Goal: Transaction & Acquisition: Purchase product/service

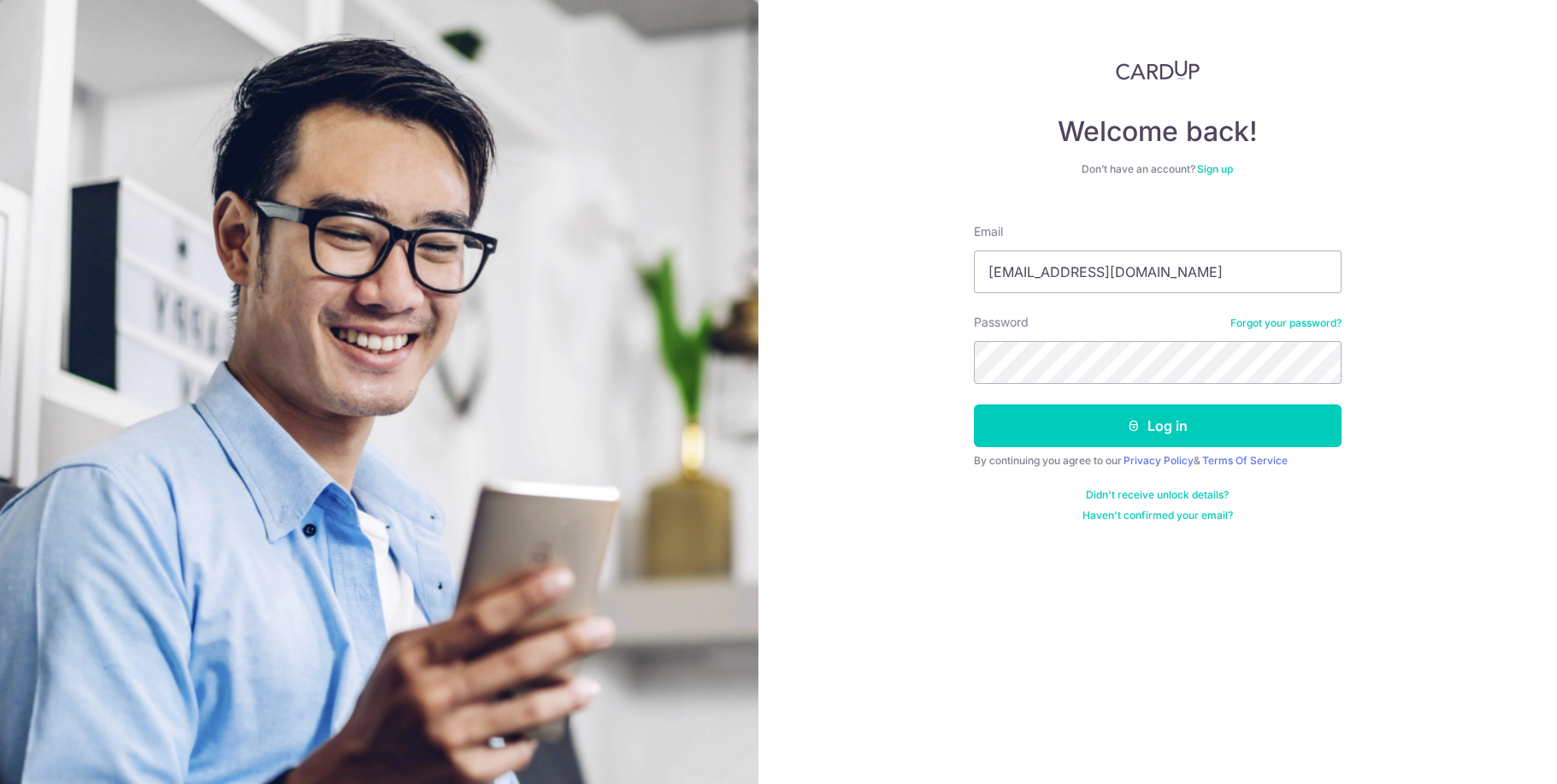
type input "hiriko90kuro@hotmail.com"
click at [1096, 429] on button "Log in" at bounding box center [1157, 426] width 368 height 43
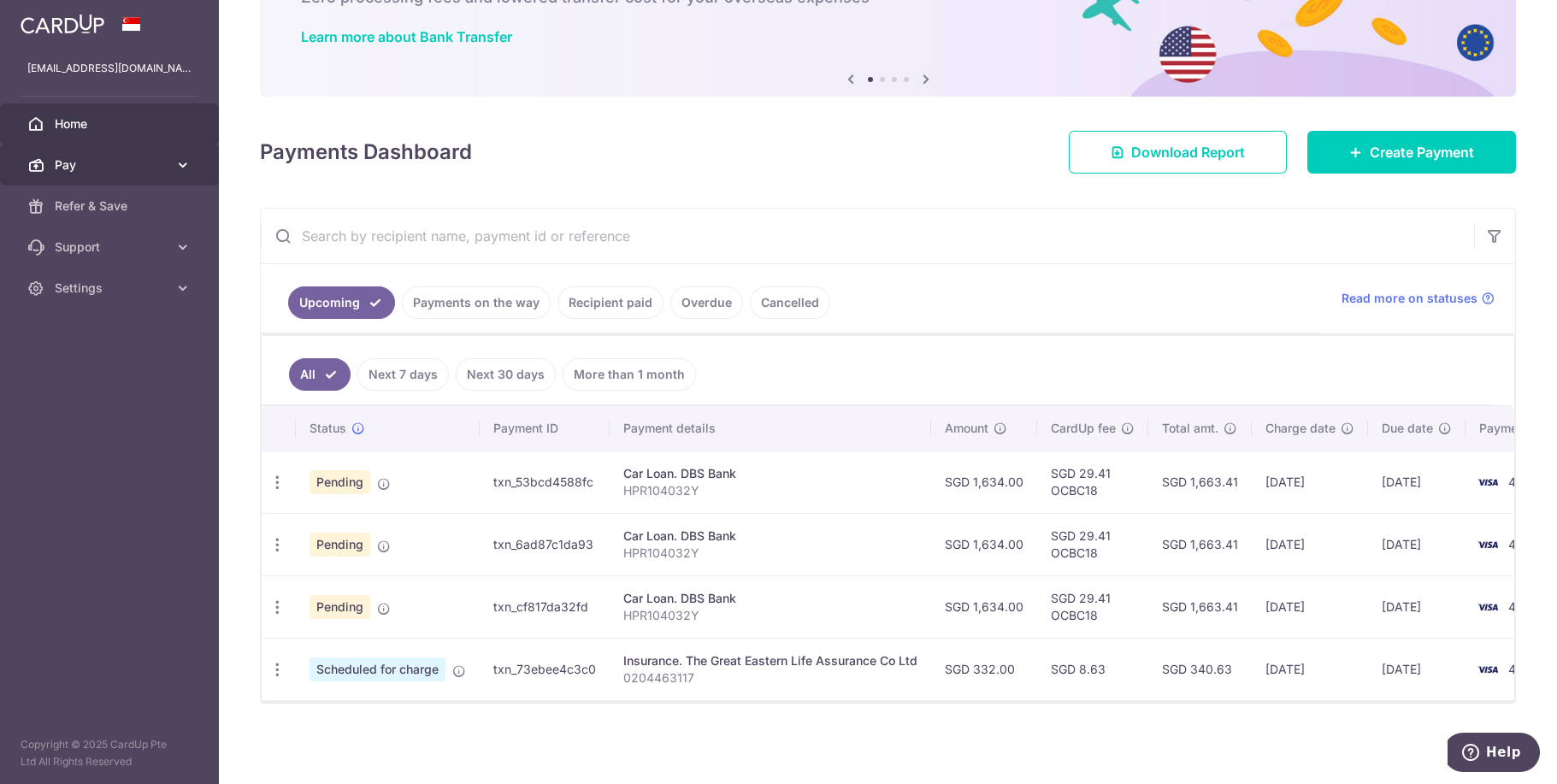
click at [143, 167] on span "Pay" at bounding box center [111, 165] width 113 height 17
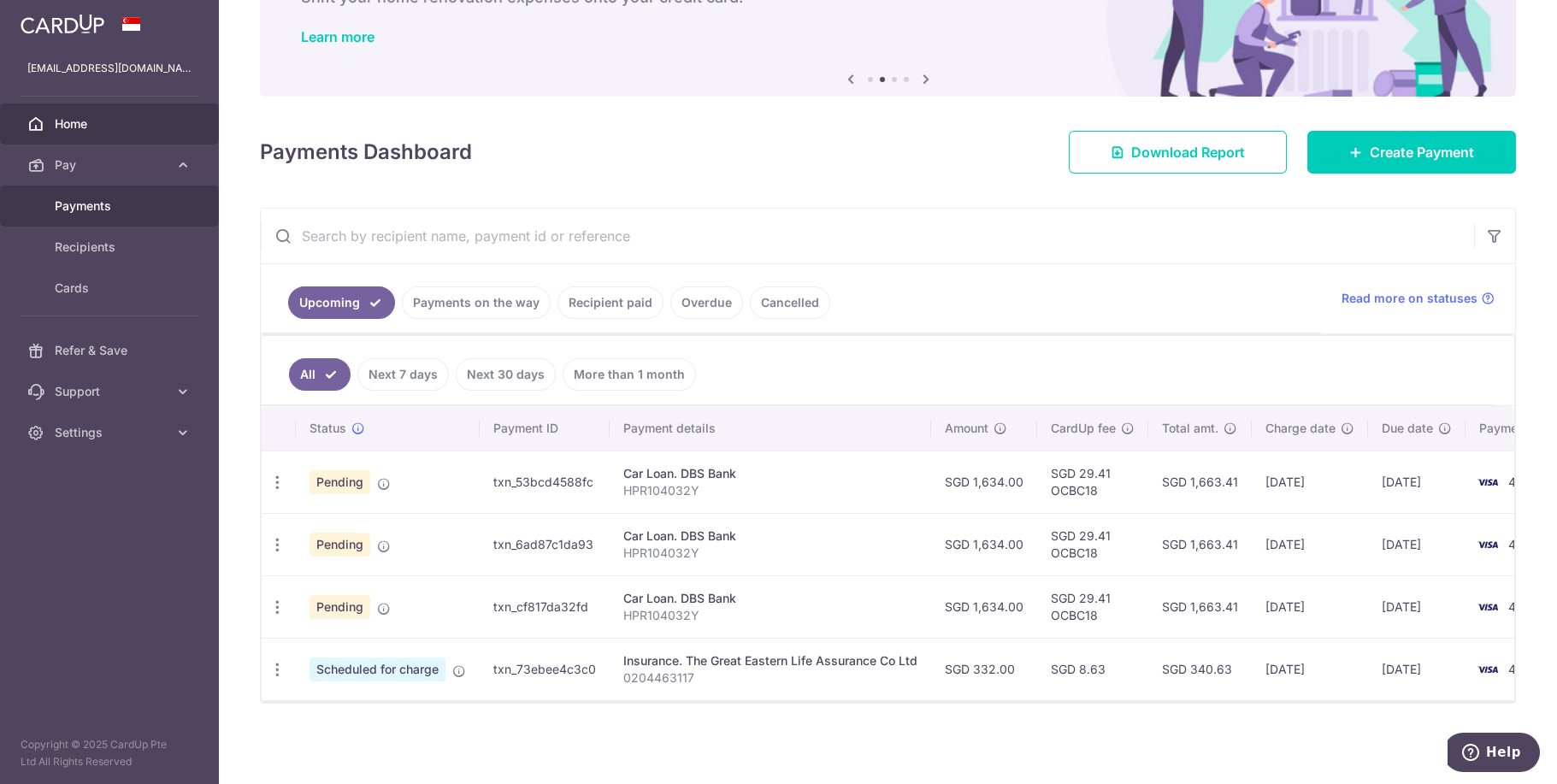
click at [73, 198] on span "Payments" at bounding box center [111, 206] width 113 height 17
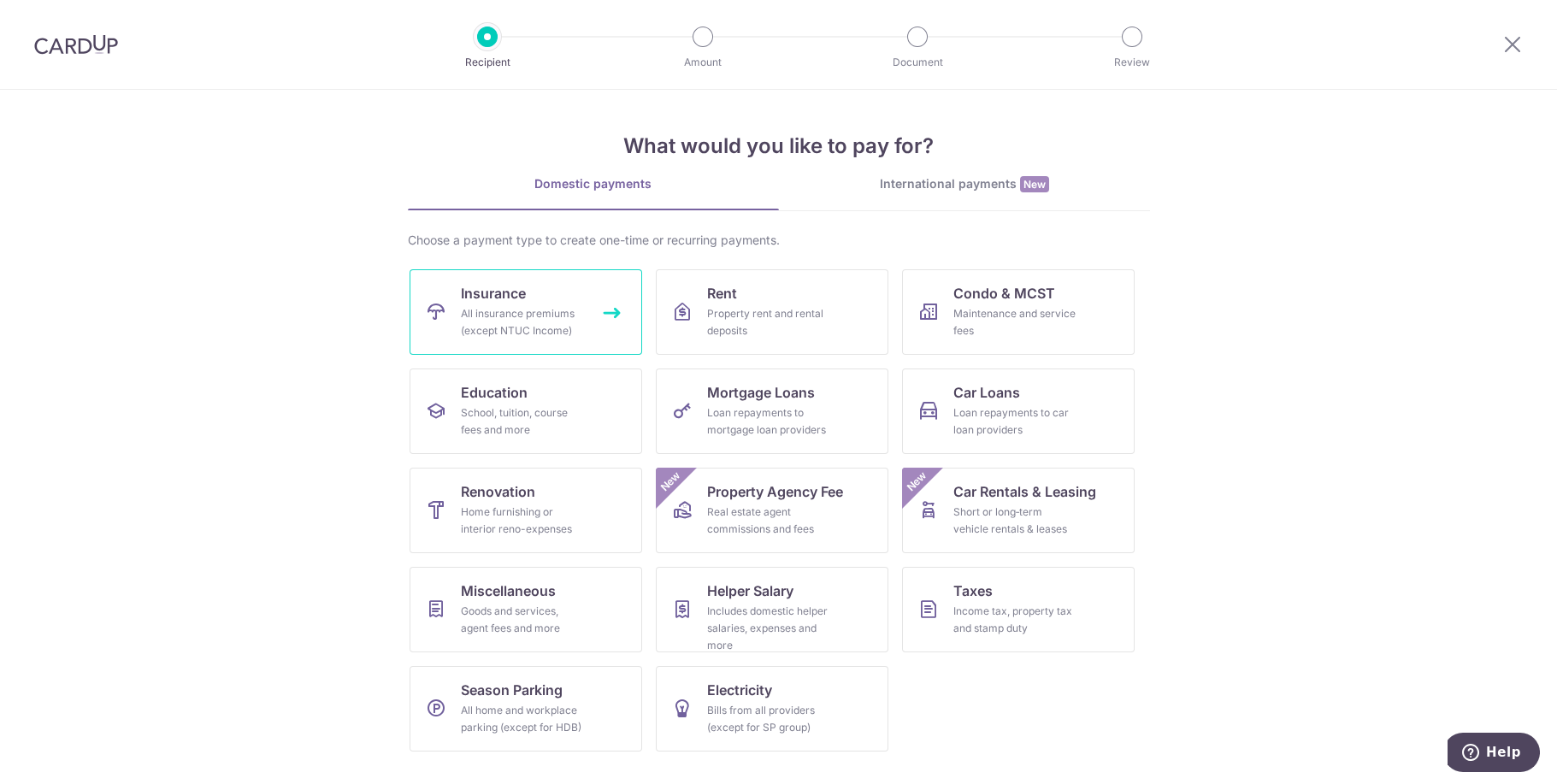
click at [534, 312] on div "All insurance premiums (except NTUC Income)" at bounding box center [522, 323] width 123 height 34
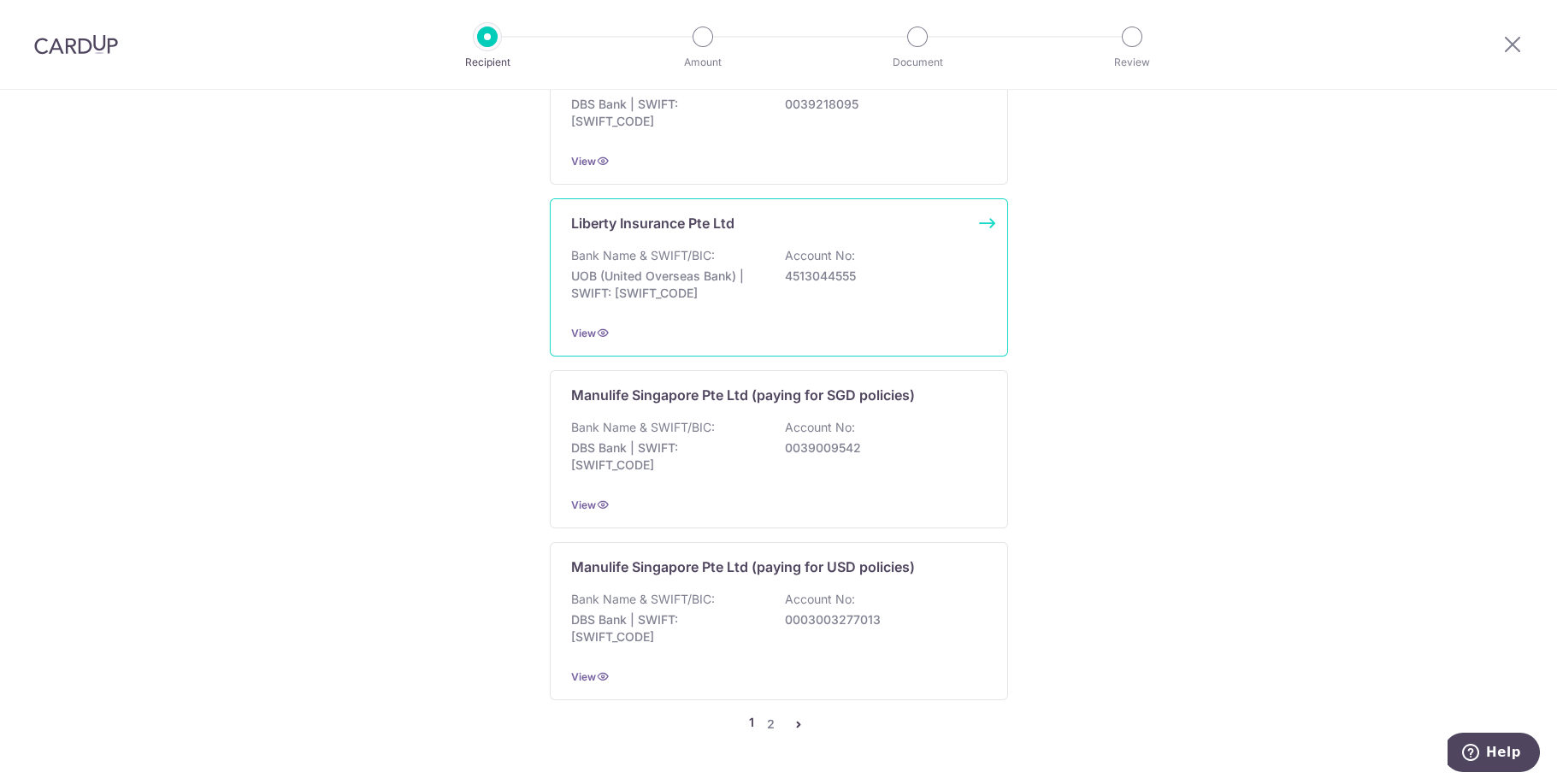
scroll to position [1763, 0]
click at [763, 709] on link "2" at bounding box center [771, 719] width 21 height 21
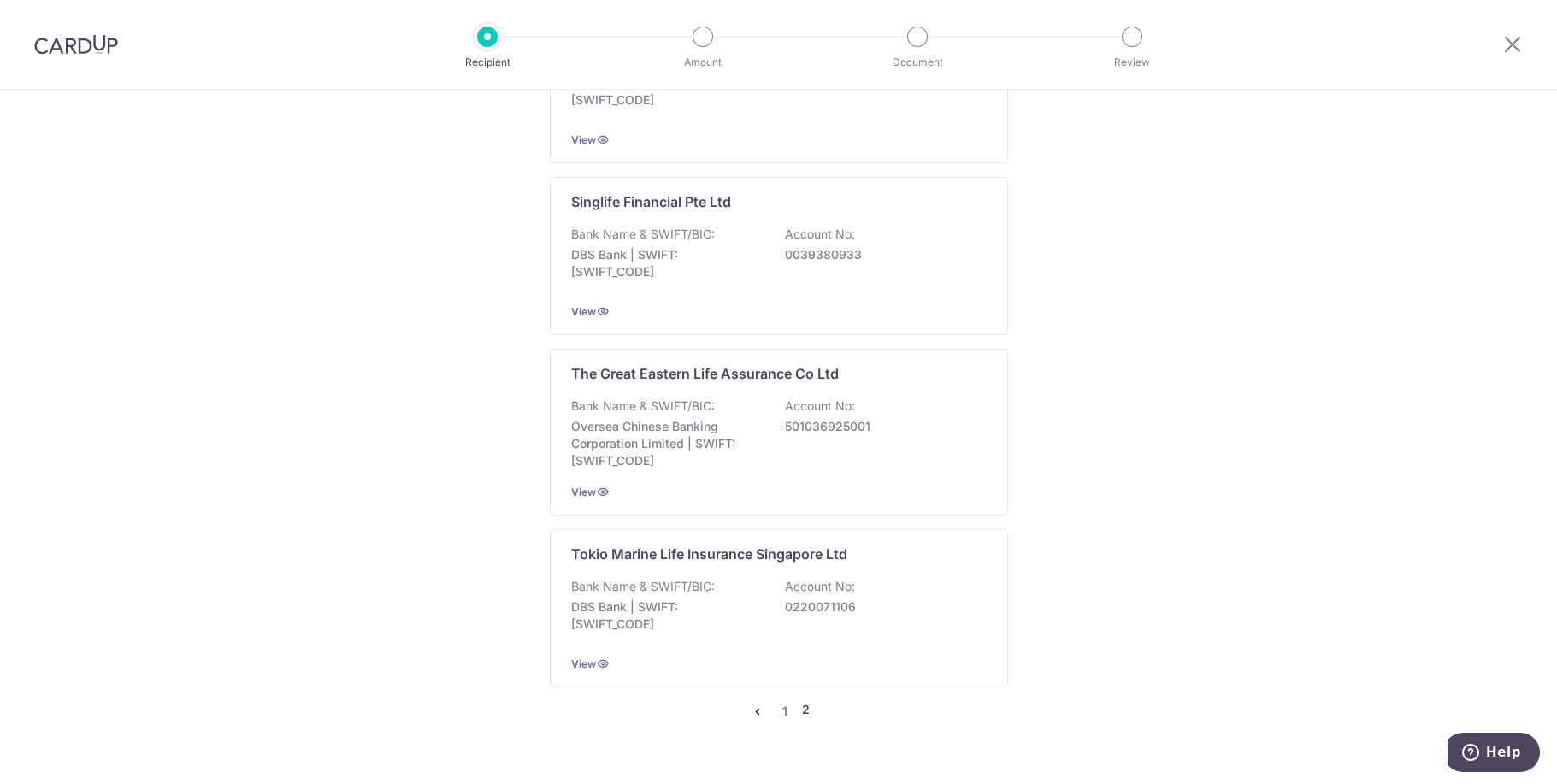
scroll to position [0, 0]
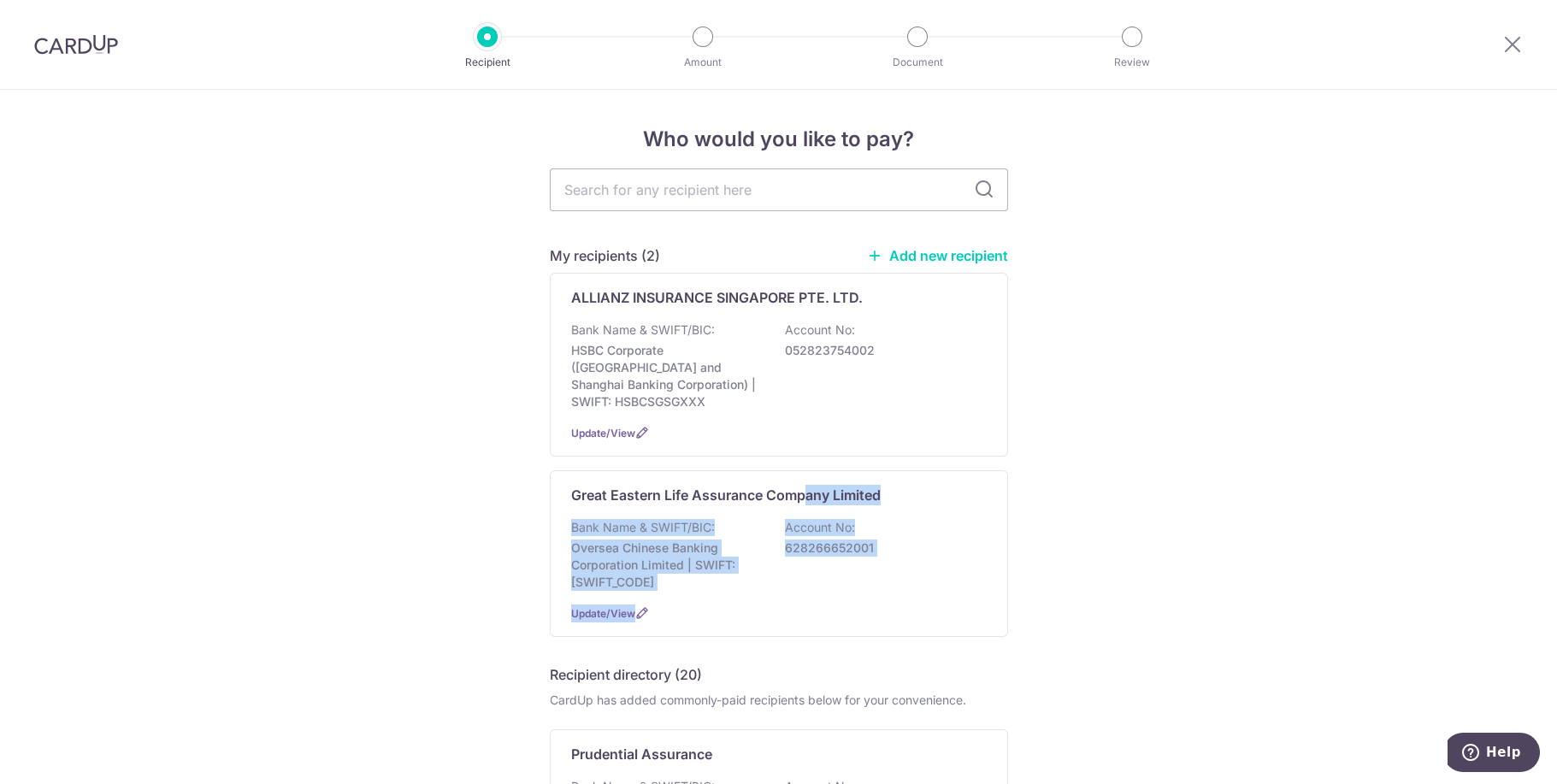
drag, startPoint x: 800, startPoint y: 482, endPoint x: 1169, endPoint y: 576, distance: 380.8
drag, startPoint x: 1169, startPoint y: 576, endPoint x: 1089, endPoint y: 523, distance: 96.0
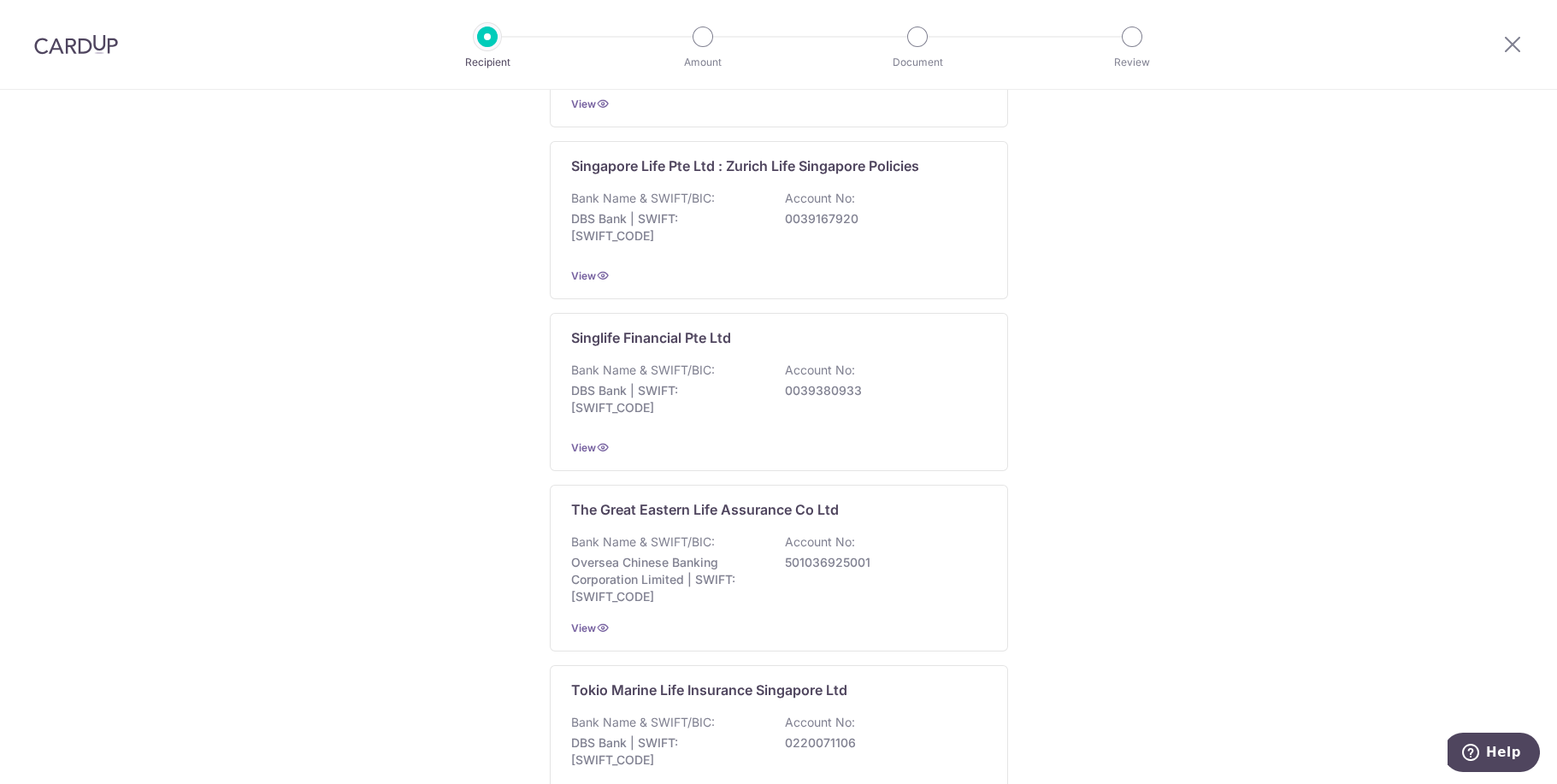
scroll to position [1709, 0]
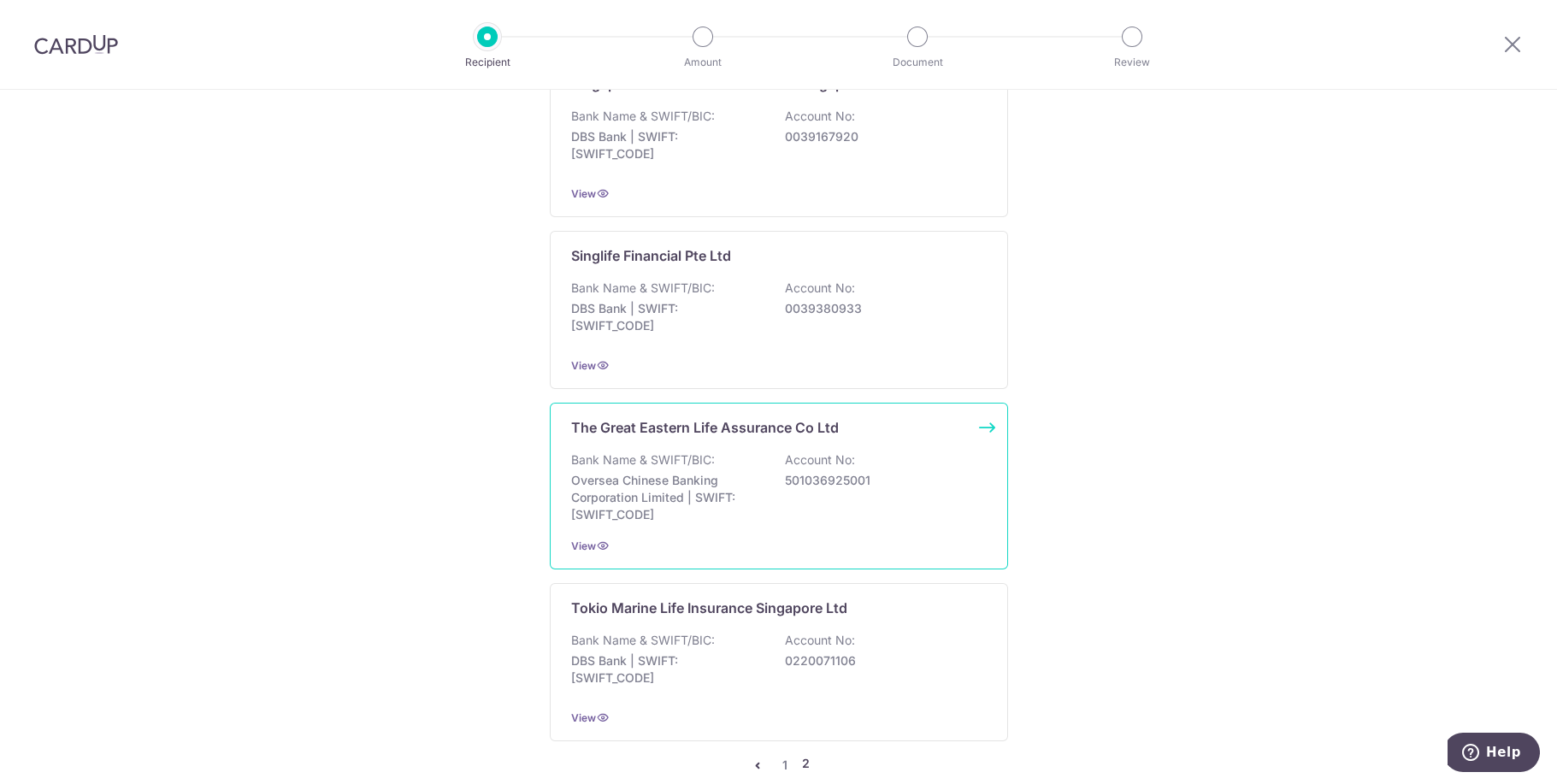
click at [727, 496] on div "The Great Eastern Life Assurance Co Ltd Bank Name & SWIFT/BIC: Oversea Chinese …" at bounding box center [779, 486] width 458 height 167
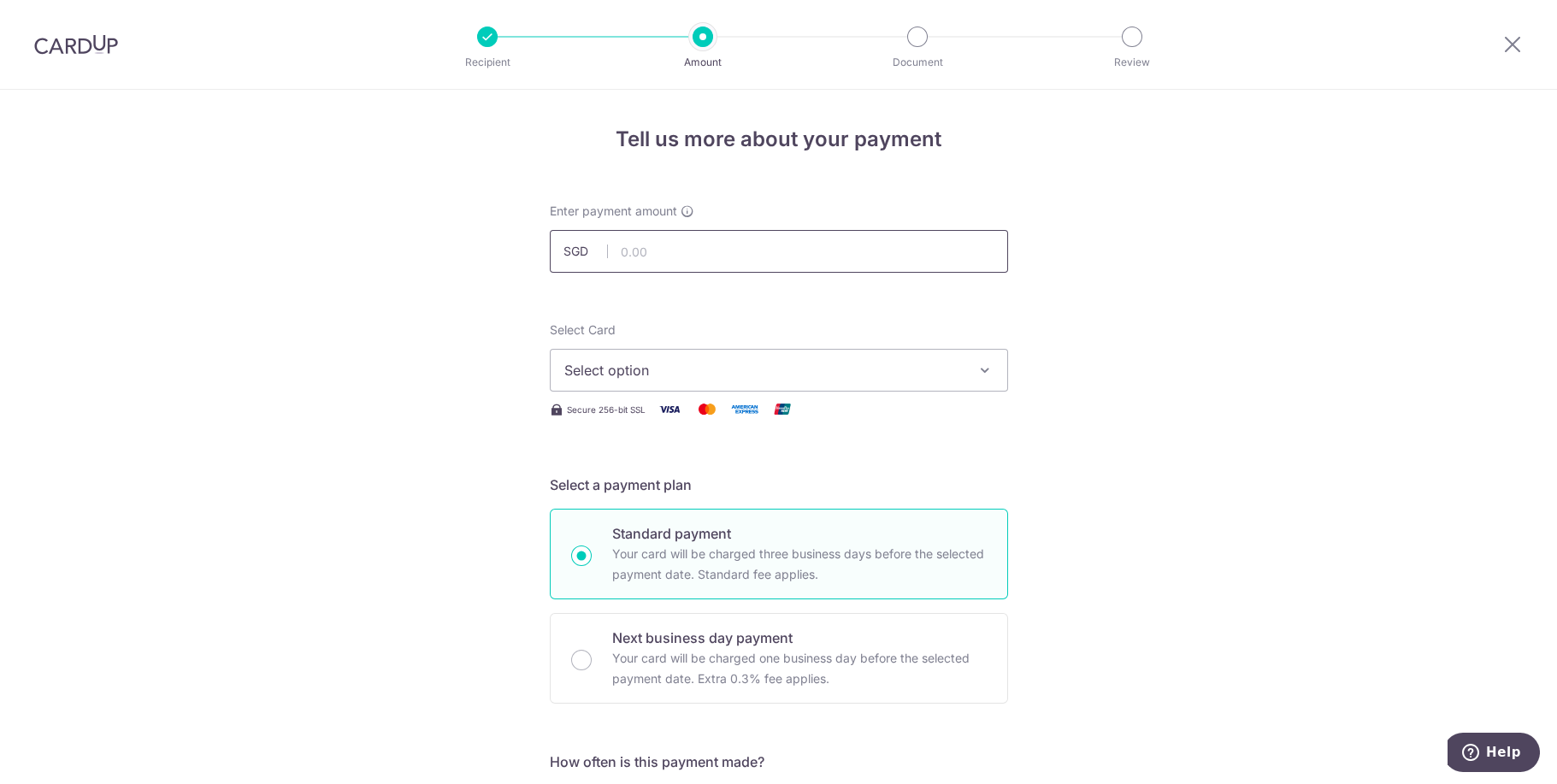
click at [642, 259] on input "text" at bounding box center [779, 251] width 458 height 43
click at [699, 248] on input "text" at bounding box center [779, 251] width 458 height 43
type input "555.19"
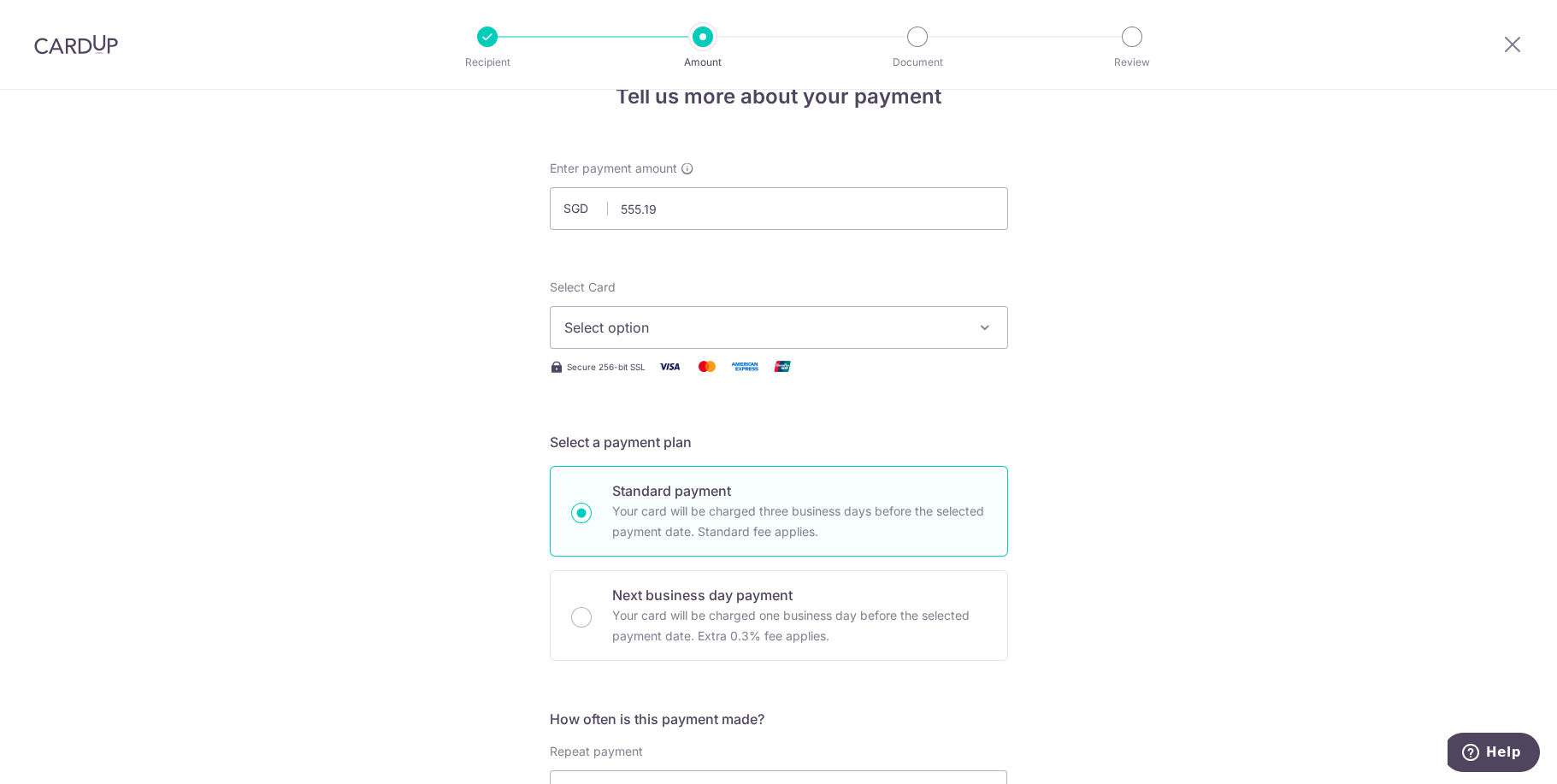
scroll to position [81, 0]
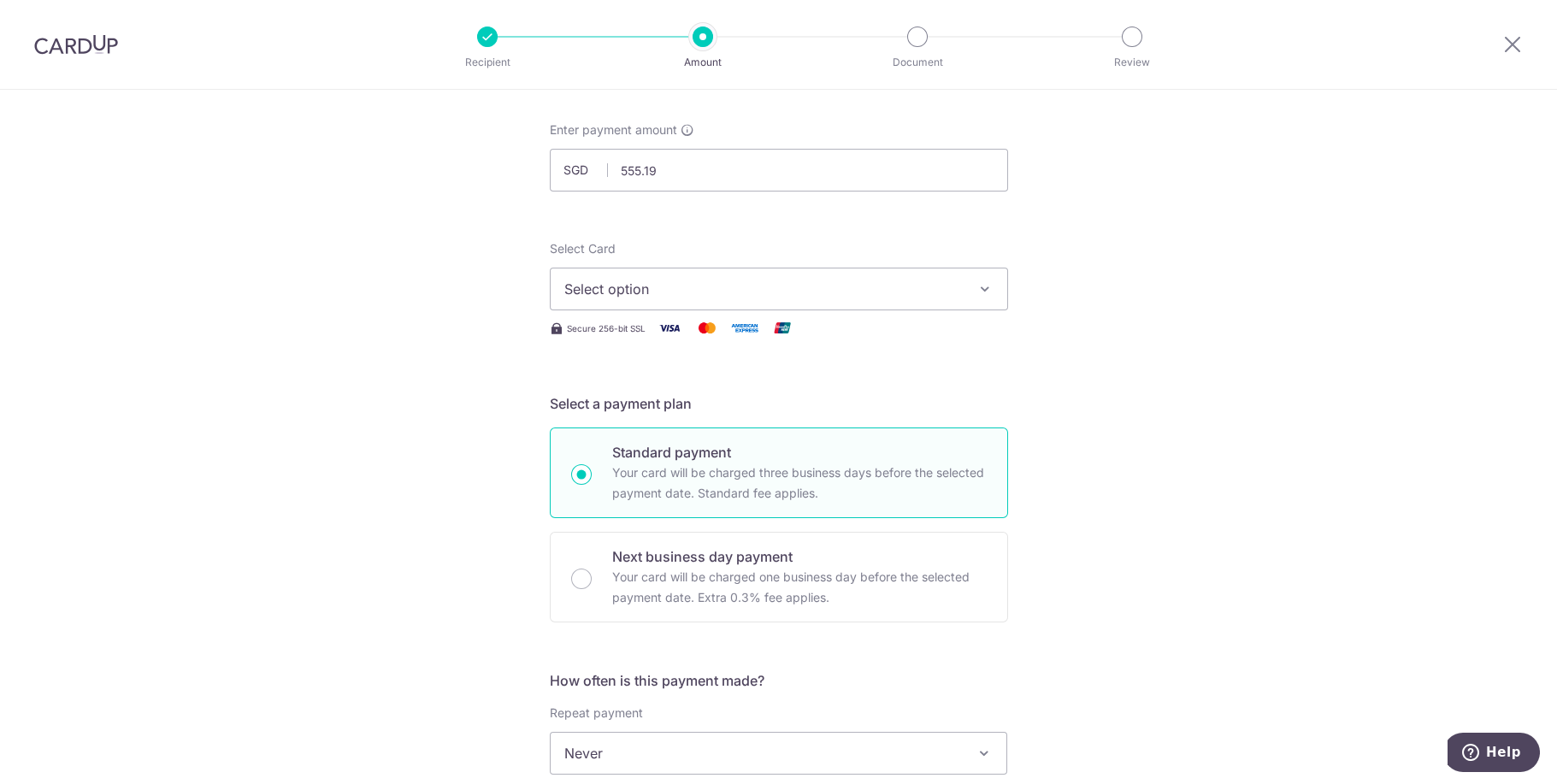
click at [984, 289] on icon "button" at bounding box center [985, 289] width 17 height 17
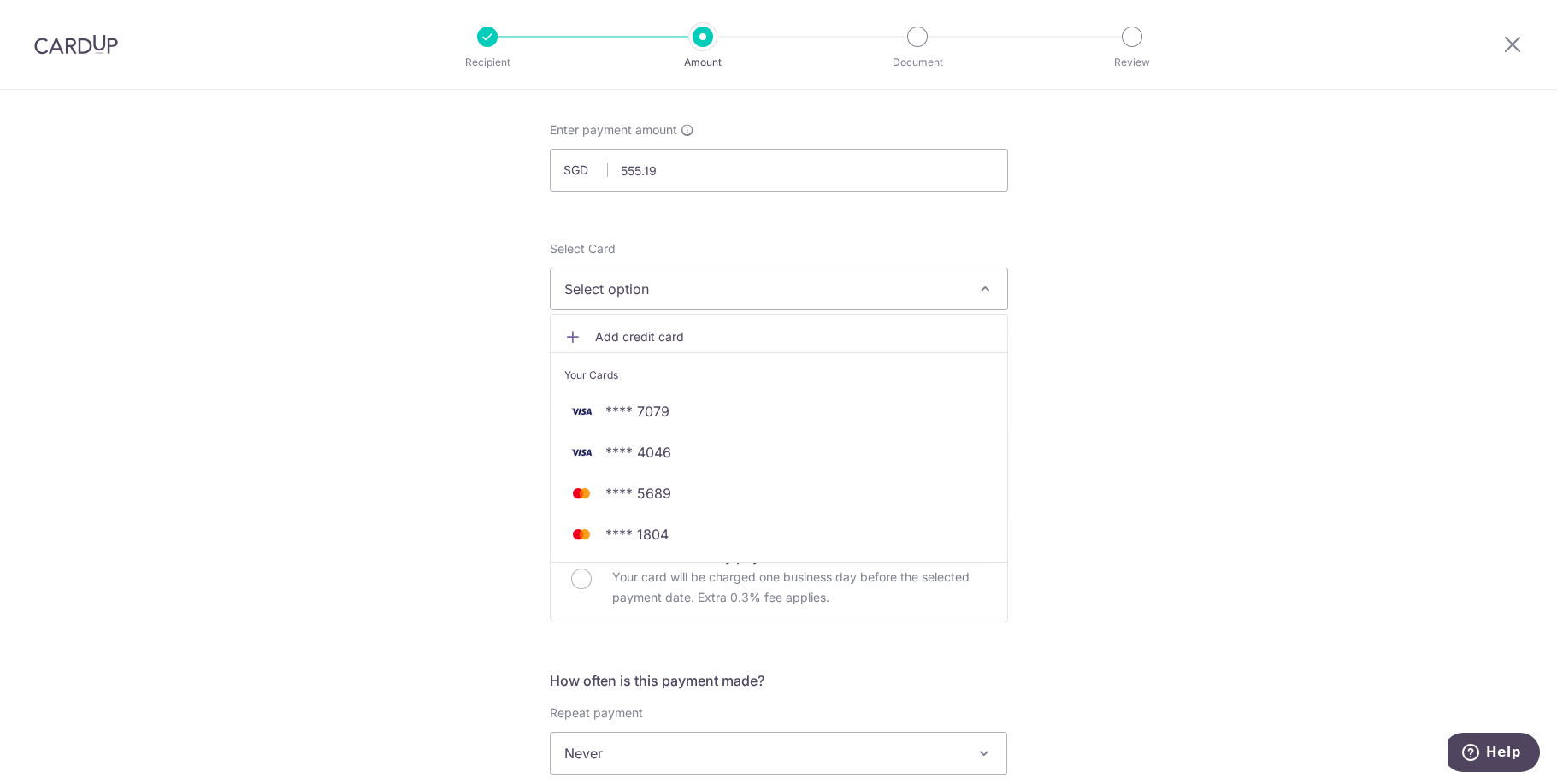
click at [992, 283] on button "Select option" at bounding box center [779, 289] width 458 height 43
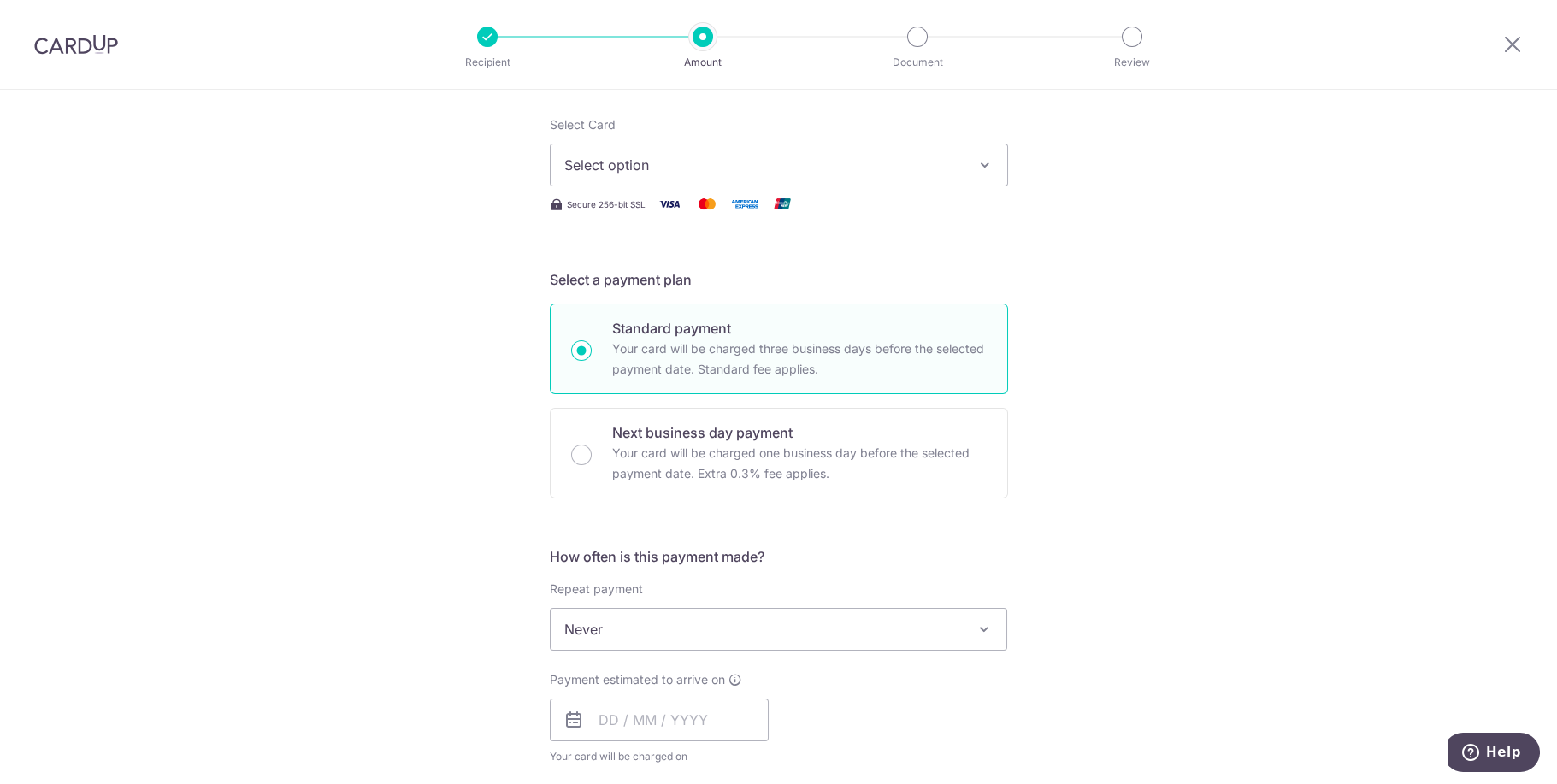
scroll to position [244, 0]
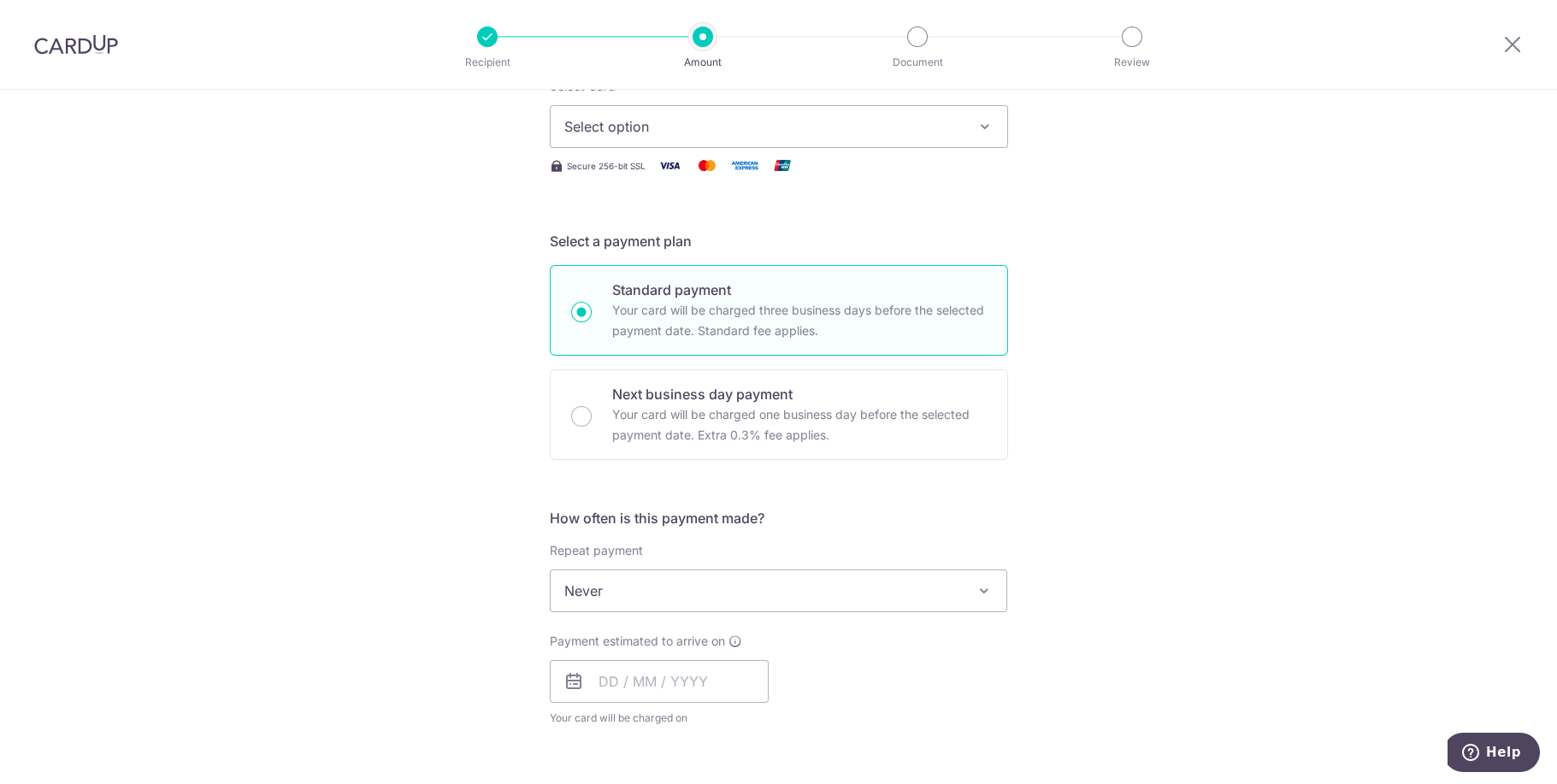
click at [981, 114] on button "Select option" at bounding box center [779, 127] width 458 height 43
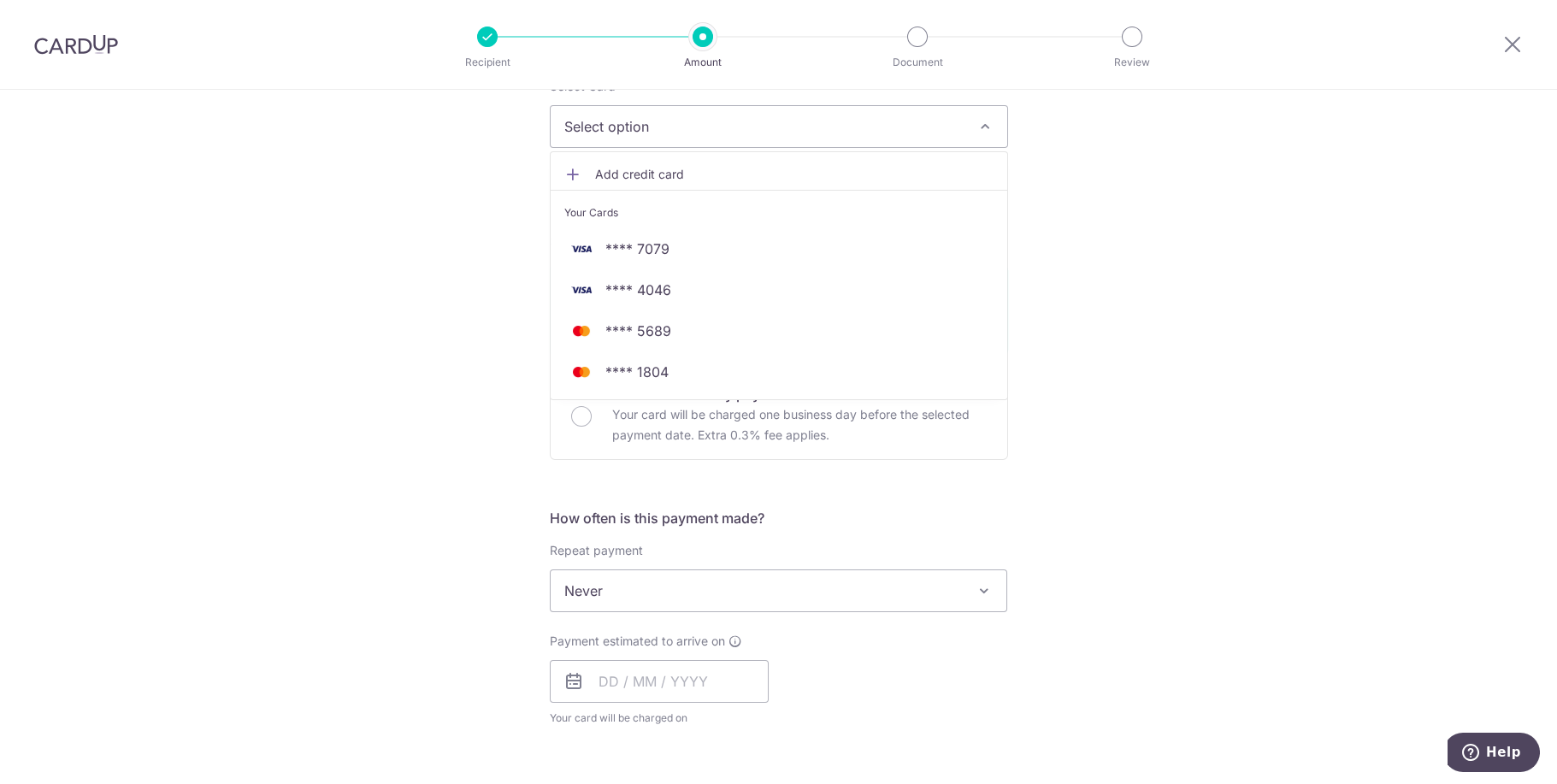
click at [1099, 217] on div "Tell us more about your payment Enter payment amount SGD 555.19 555.19 Select C…" at bounding box center [778, 619] width 1557 height 1546
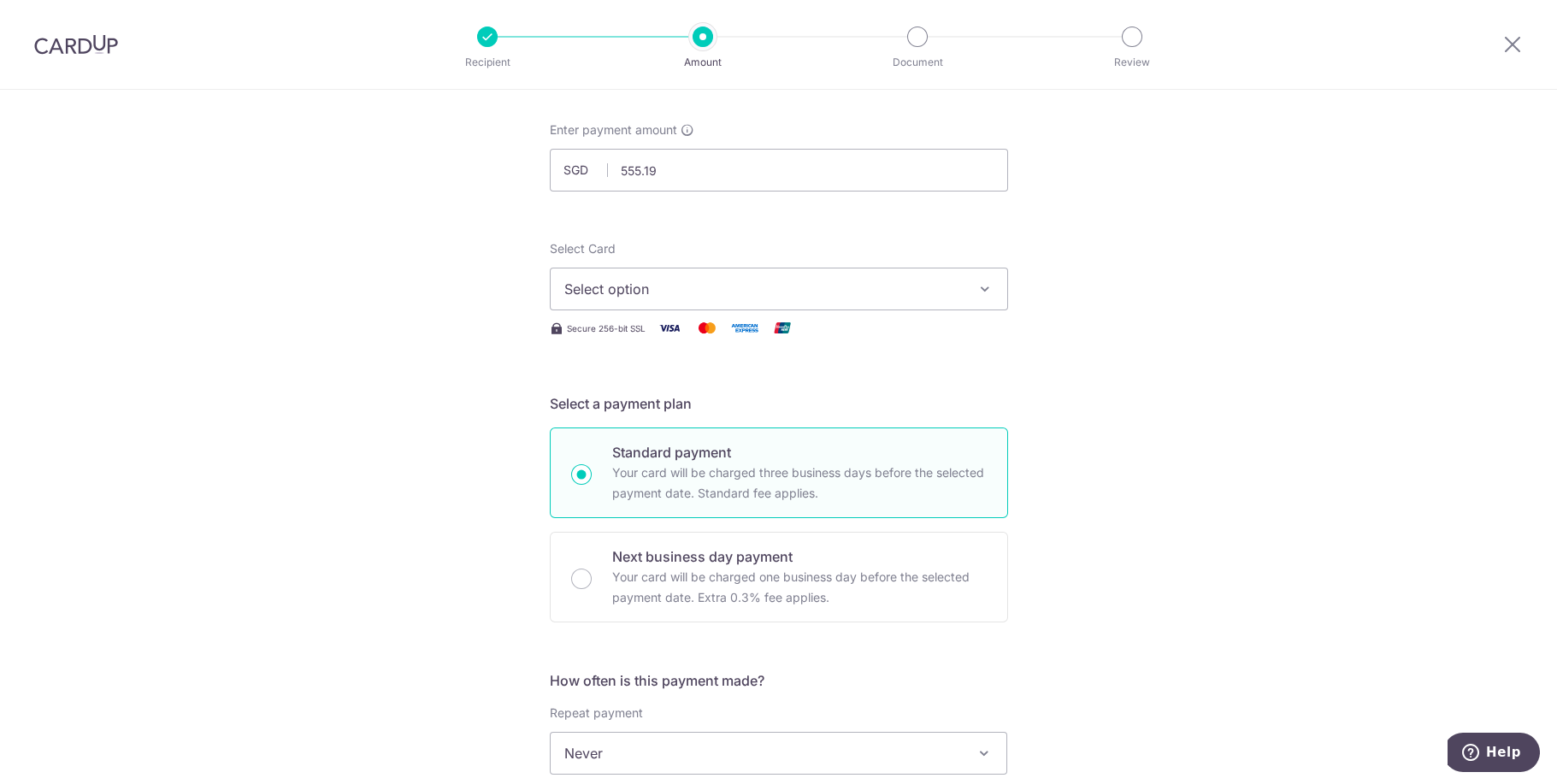
scroll to position [0, 0]
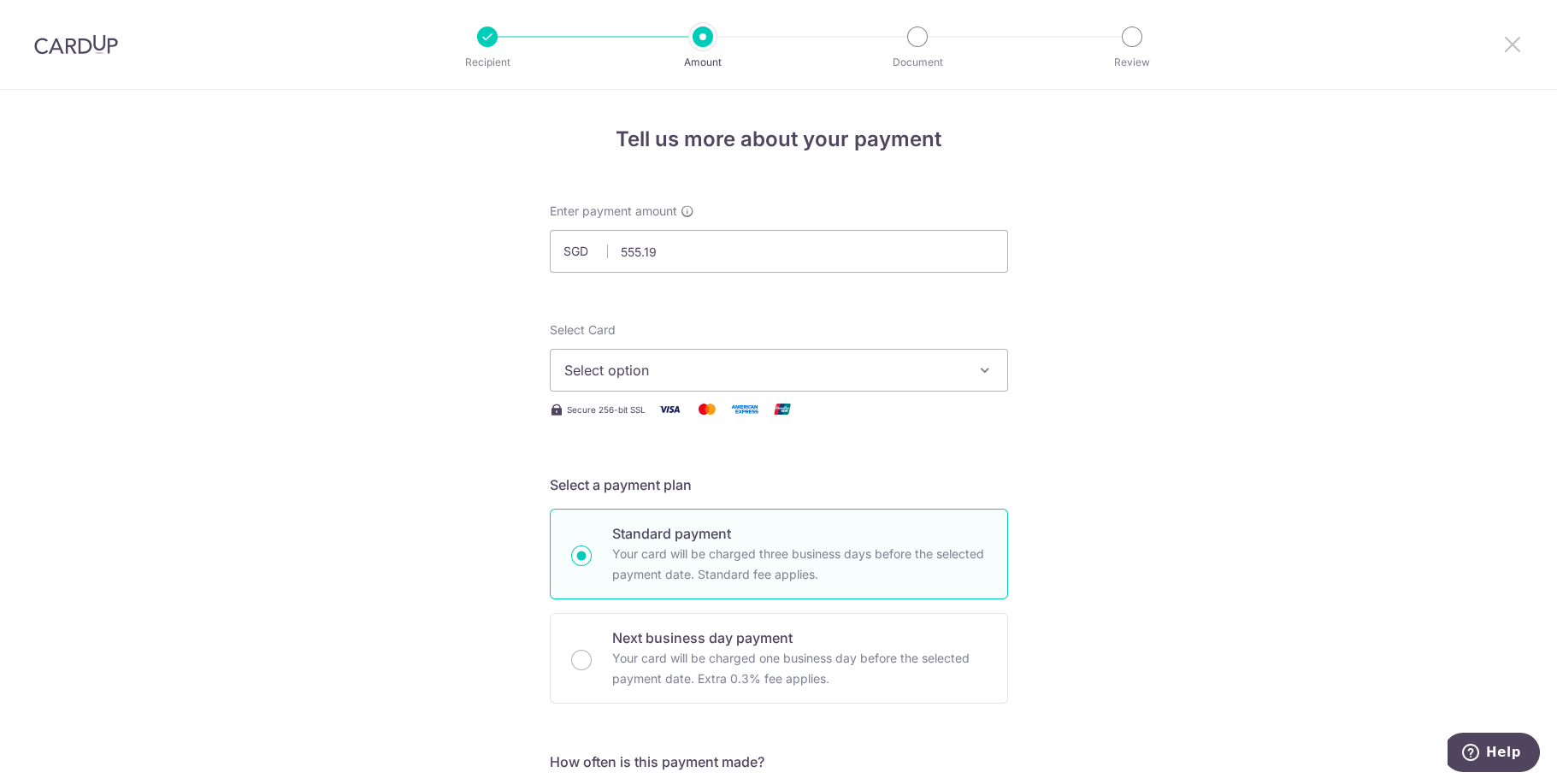
click at [1504, 46] on icon at bounding box center [1512, 44] width 21 height 22
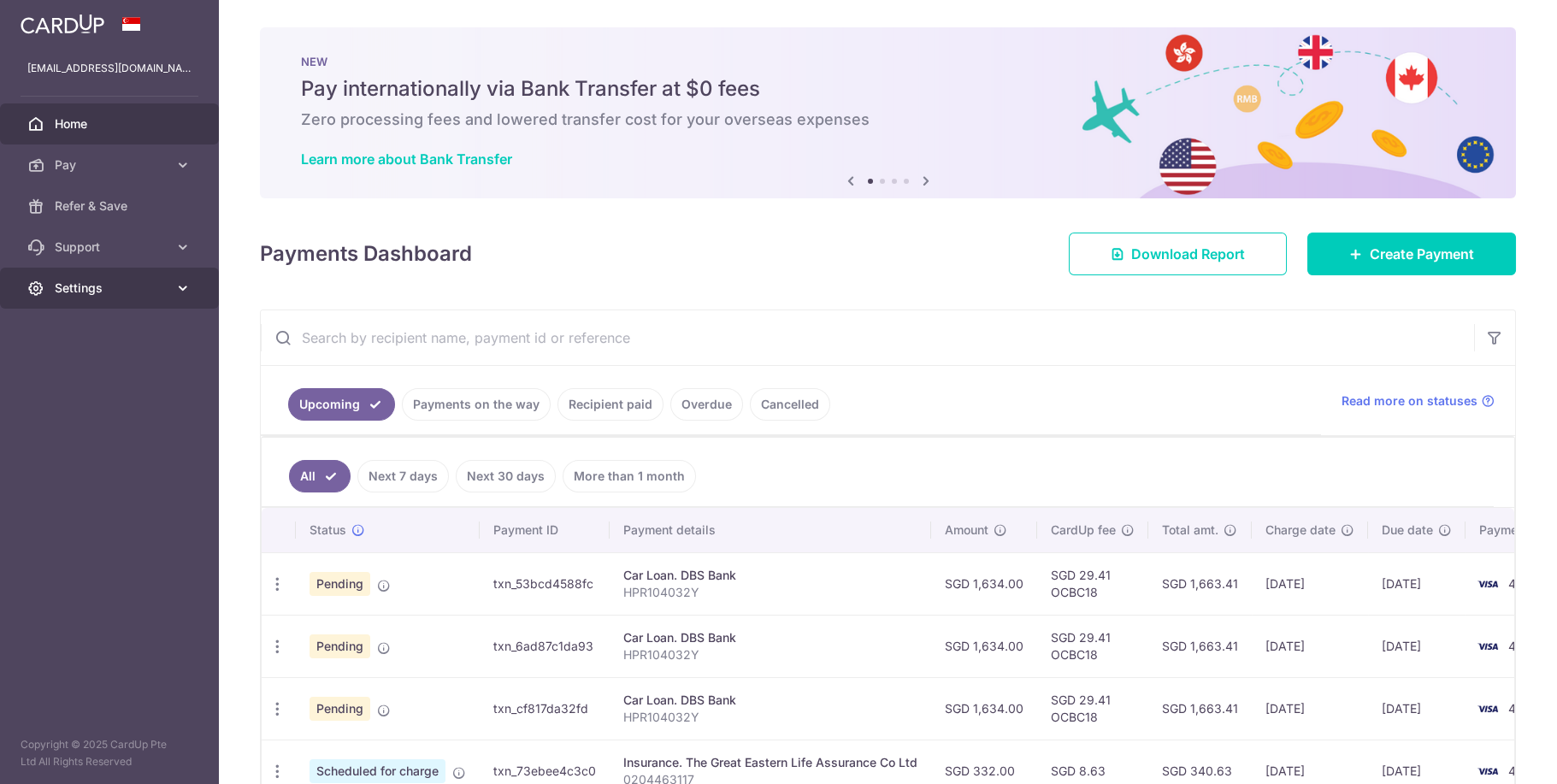
click at [77, 285] on span "Settings" at bounding box center [111, 288] width 113 height 17
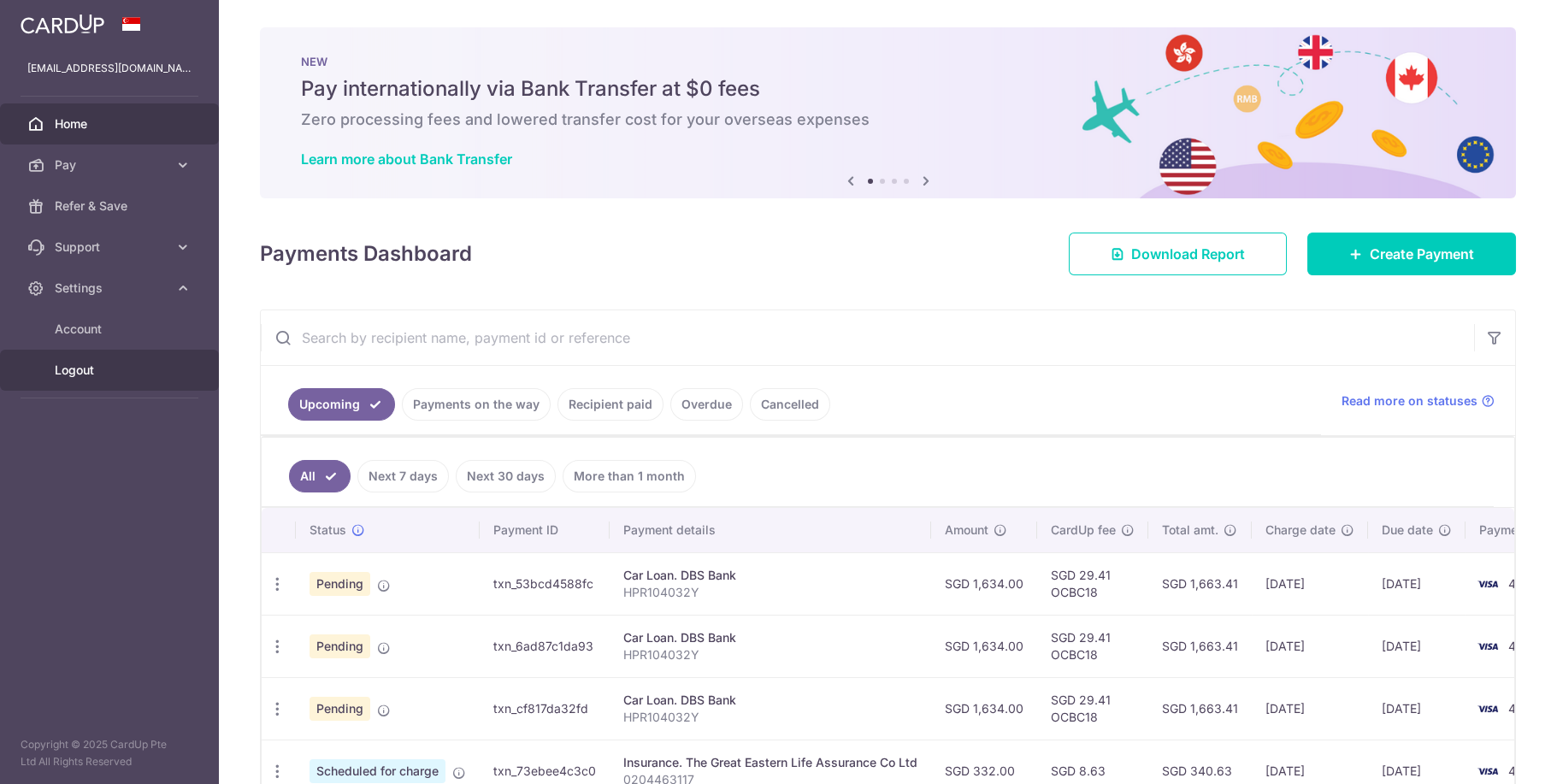
click at [98, 359] on link "Logout" at bounding box center [109, 370] width 219 height 41
